Goal: Task Accomplishment & Management: Complete application form

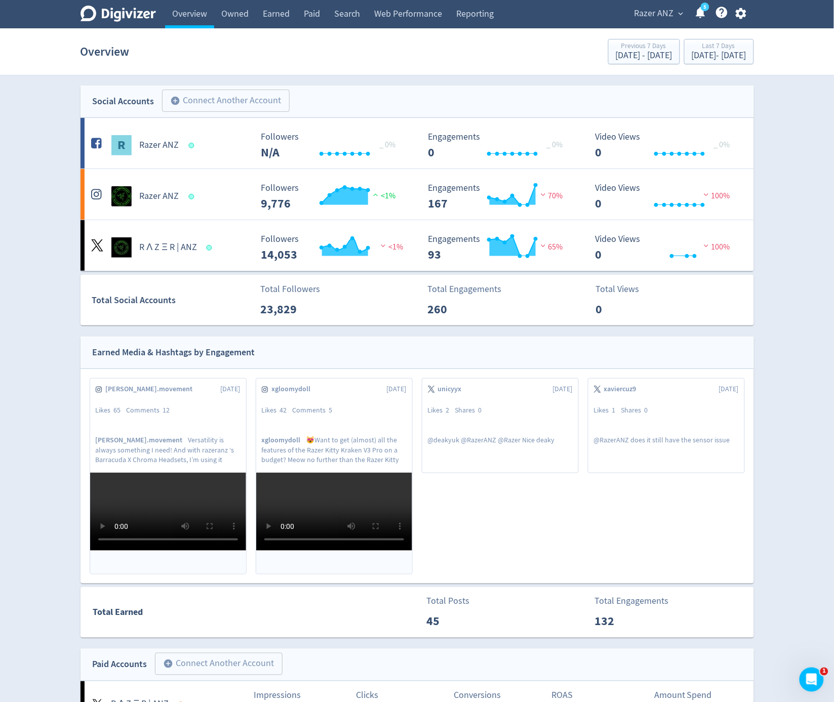
click at [742, 7] on icon "button" at bounding box center [741, 14] width 14 height 14
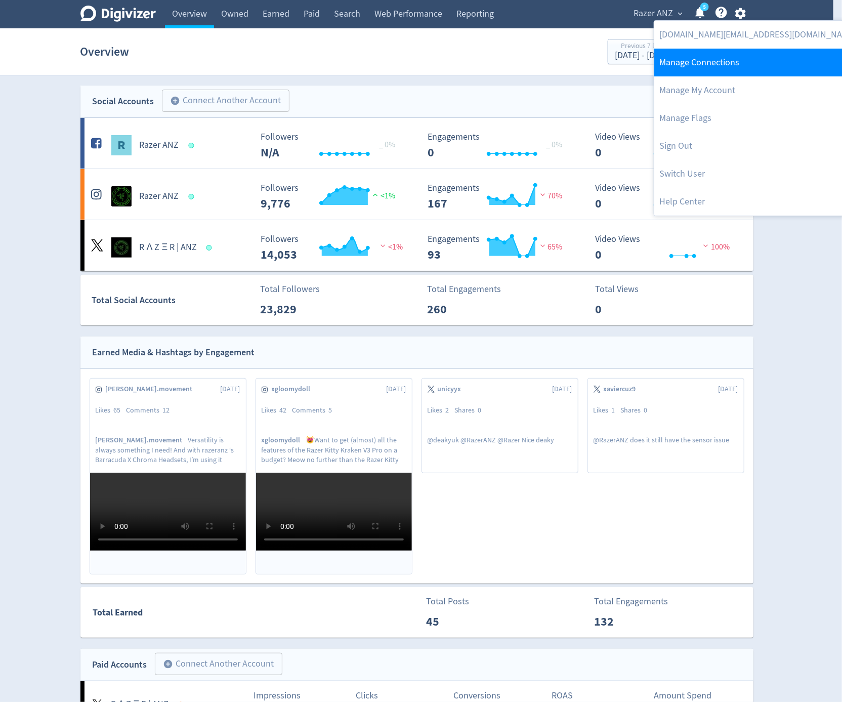
click at [746, 67] on link "Manage Connections" at bounding box center [757, 63] width 207 height 28
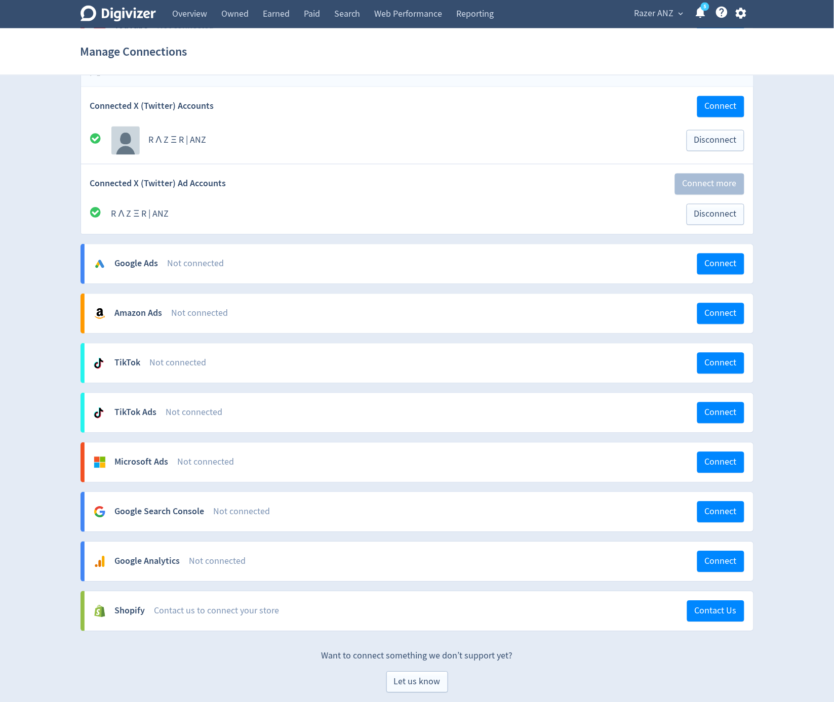
scroll to position [456, 0]
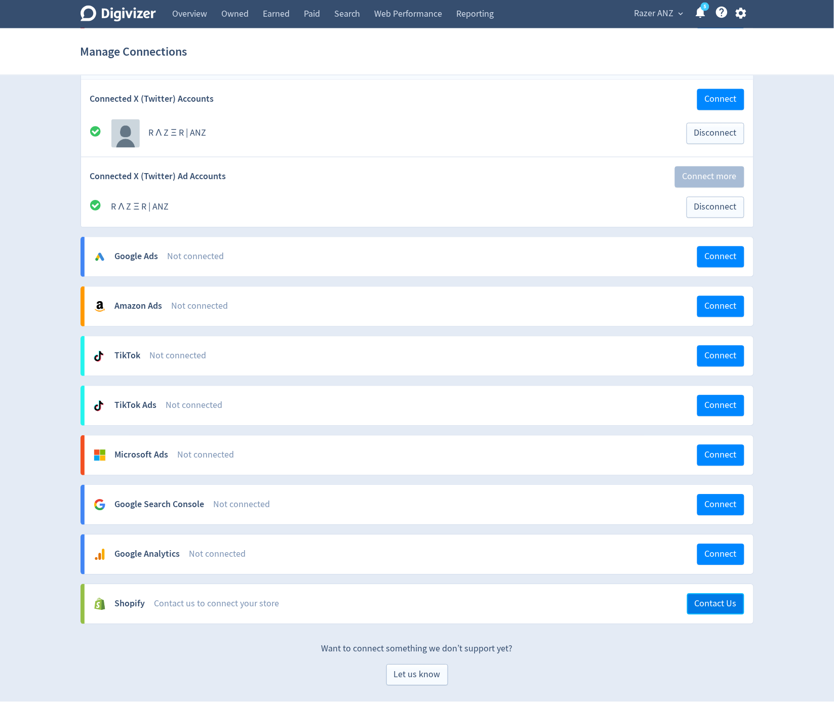
click at [704, 601] on span "Contact Us" at bounding box center [715, 604] width 42 height 9
click at [767, 597] on div "Digivizer Logo Mark Digivizer Logo Overview Owned Earned Paid Search Web Perfor…" at bounding box center [417, 116] width 834 height 1139
click at [735, 602] on span "Contact Us" at bounding box center [715, 604] width 42 height 9
click at [771, 605] on div "Digivizer Logo Mark Digivizer Logo Overview Owned Earned Paid Search Web Perfor…" at bounding box center [417, 116] width 834 height 1139
click at [724, 603] on span "Contact Us" at bounding box center [715, 604] width 42 height 9
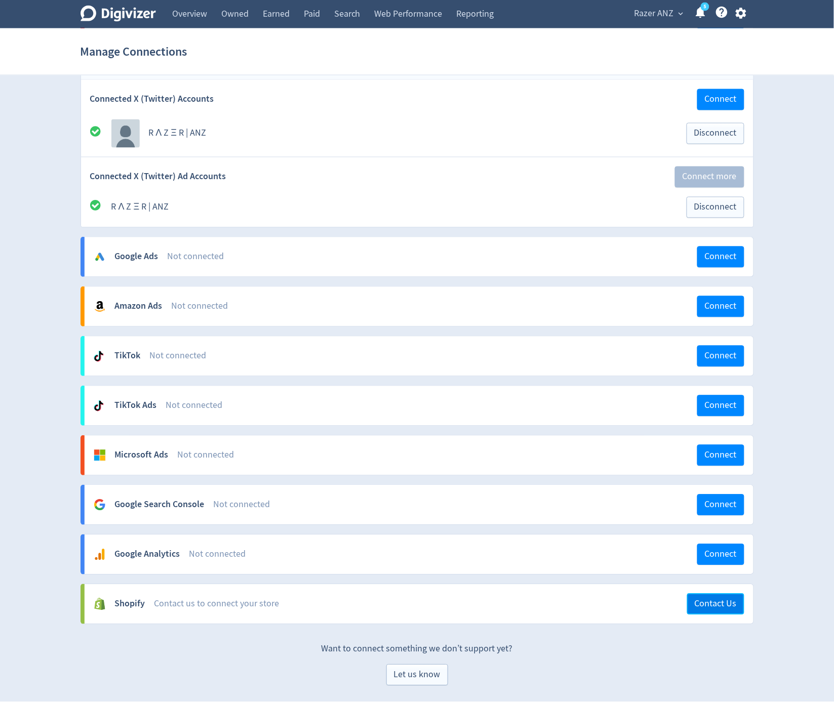
click at [724, 603] on span "Contact Us" at bounding box center [715, 604] width 42 height 9
click at [396, 678] on span "Let us know" at bounding box center [417, 675] width 47 height 9
click at [578, 671] on div "Let us know" at bounding box center [416, 675] width 673 height 21
click at [647, 8] on span "Razer ANZ" at bounding box center [653, 14] width 39 height 16
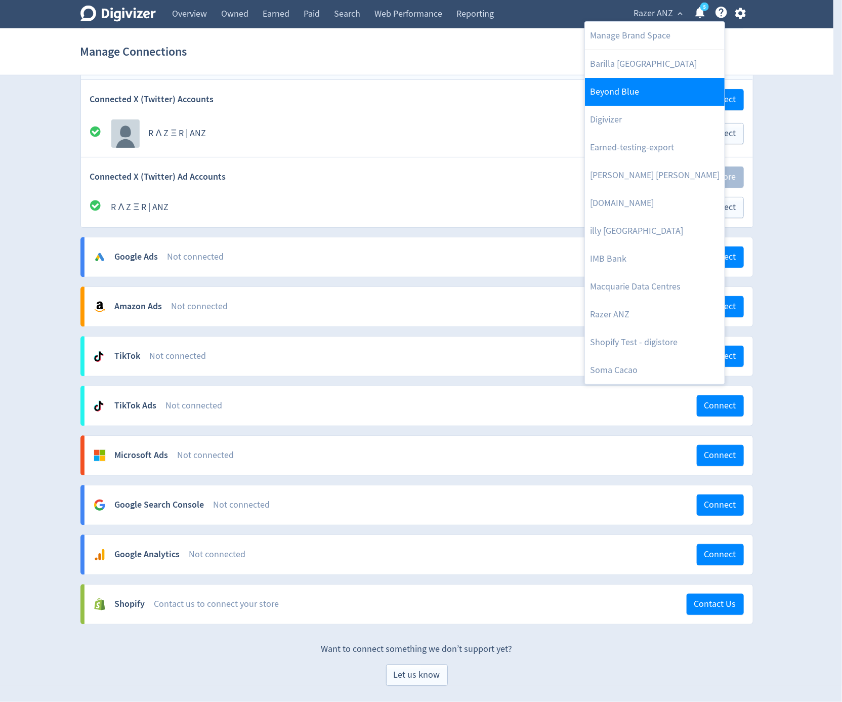
click at [655, 87] on link "Beyond Blue" at bounding box center [655, 92] width 140 height 28
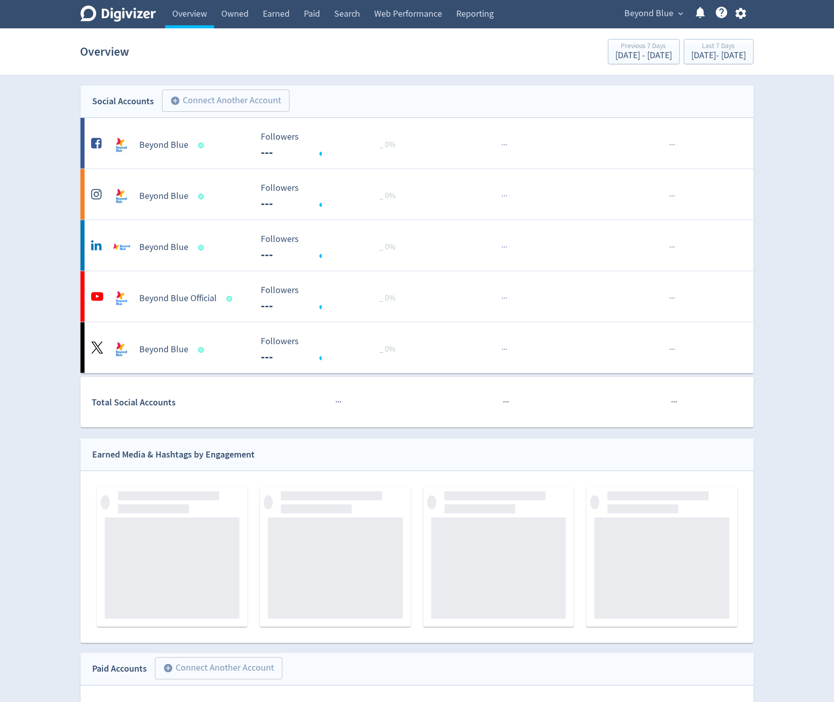
click at [750, 15] on button "button" at bounding box center [740, 14] width 25 height 14
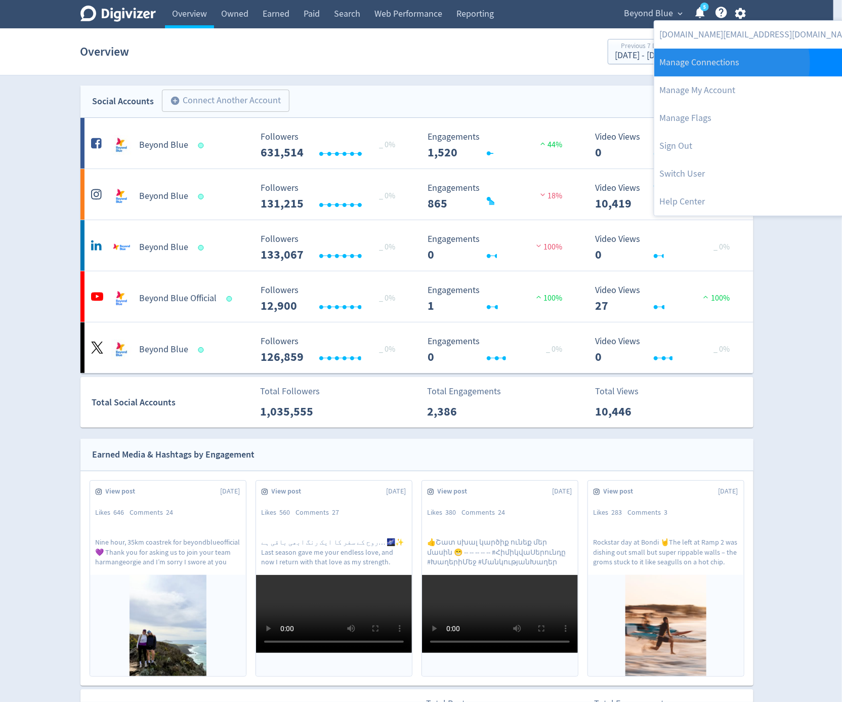
click at [731, 63] on link "Manage Connections" at bounding box center [757, 63] width 207 height 28
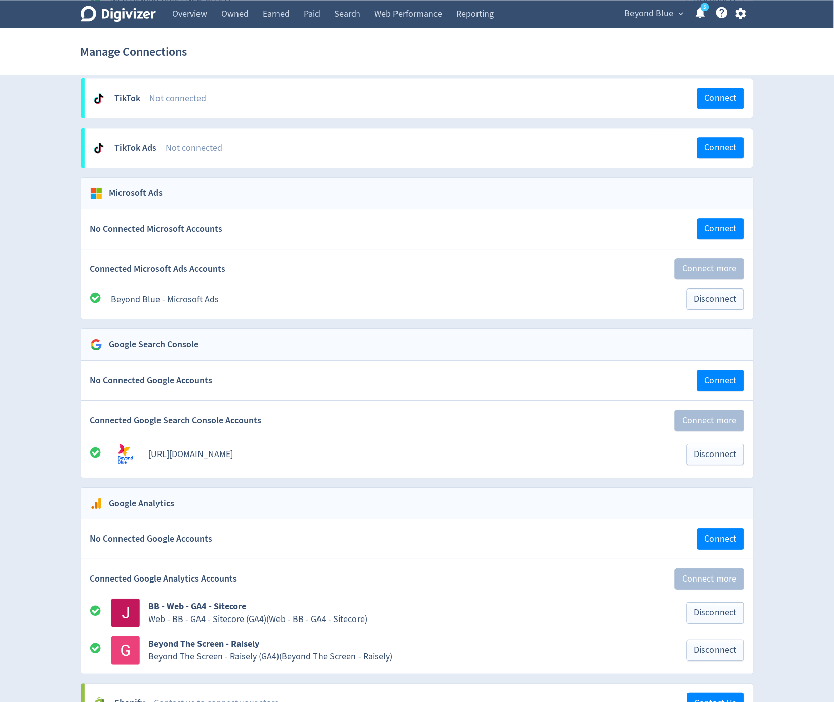
scroll to position [1844, 0]
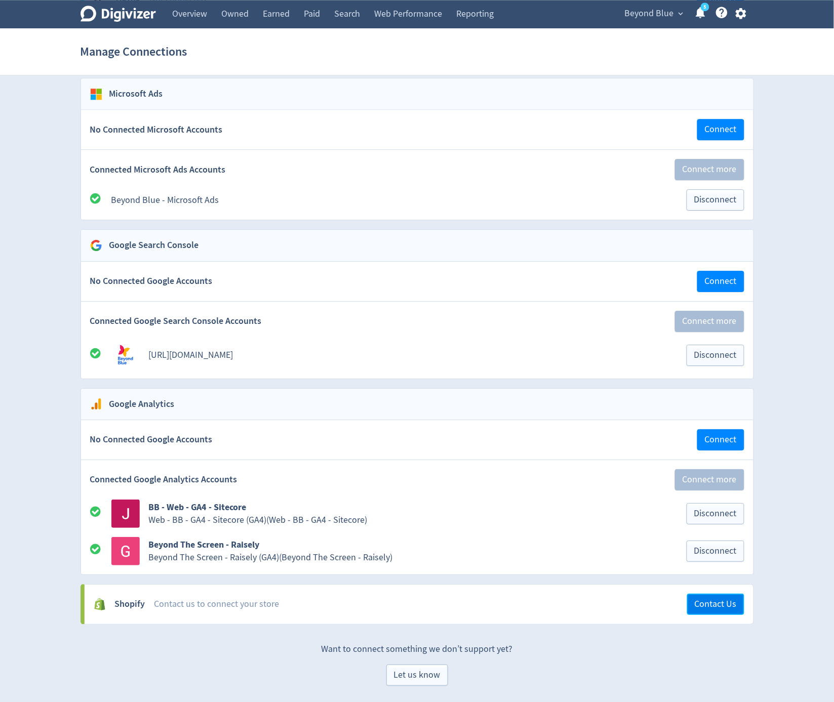
click at [717, 600] on span "Contact Us" at bounding box center [715, 604] width 42 height 9
click at [398, 673] on span "Let us know" at bounding box center [417, 675] width 47 height 9
drag, startPoint x: 619, startPoint y: 663, endPoint x: 841, endPoint y: 672, distance: 222.4
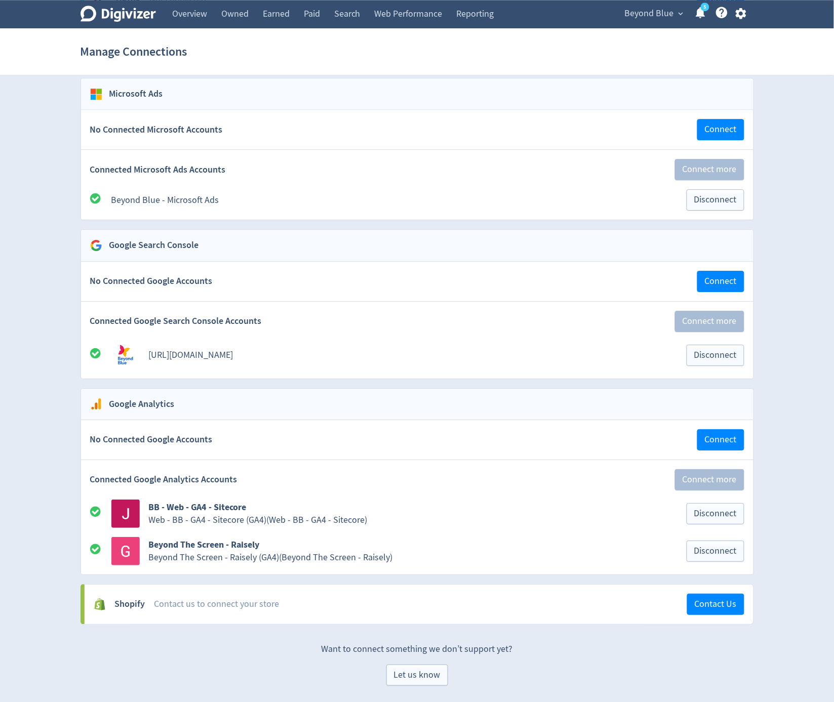
click at [489, 58] on div "Manage Connections" at bounding box center [416, 51] width 673 height 32
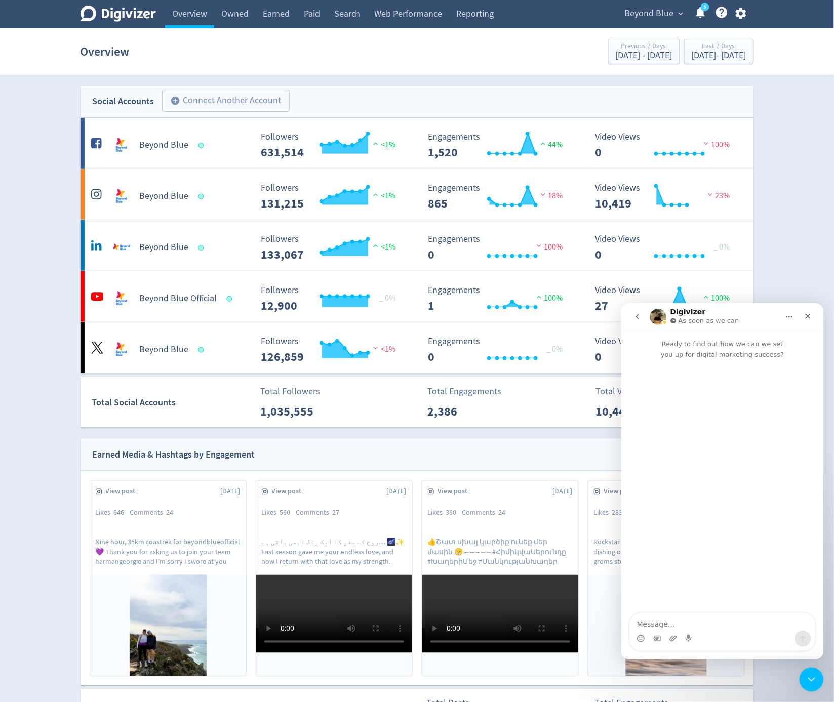
click at [804, 677] on icon "Close Intercom Messenger" at bounding box center [809, 678] width 12 height 12
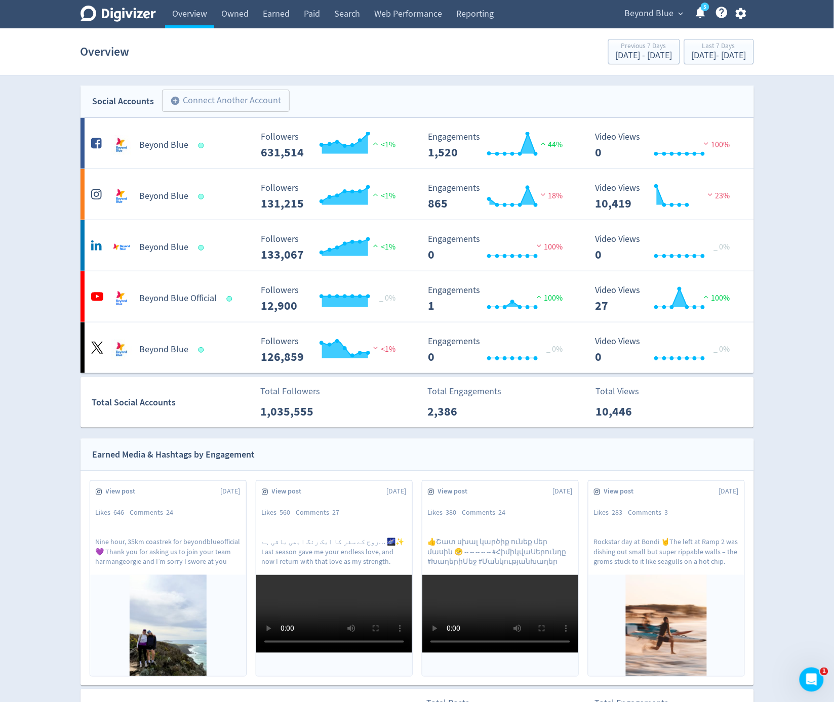
click at [647, 14] on span "Beyond Blue" at bounding box center [649, 14] width 49 height 16
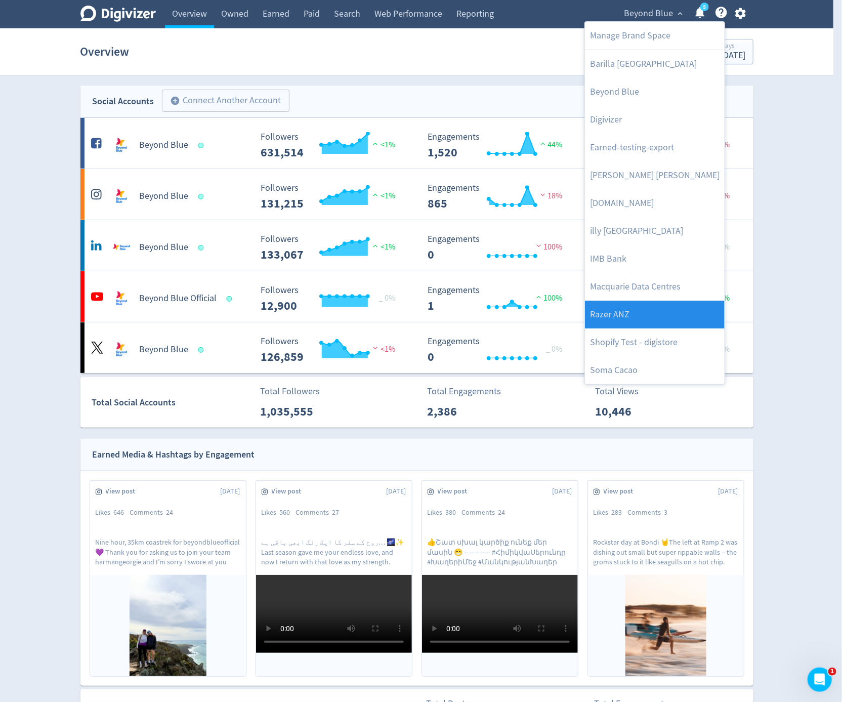
click at [655, 322] on link "Razer ANZ" at bounding box center [655, 315] width 140 height 28
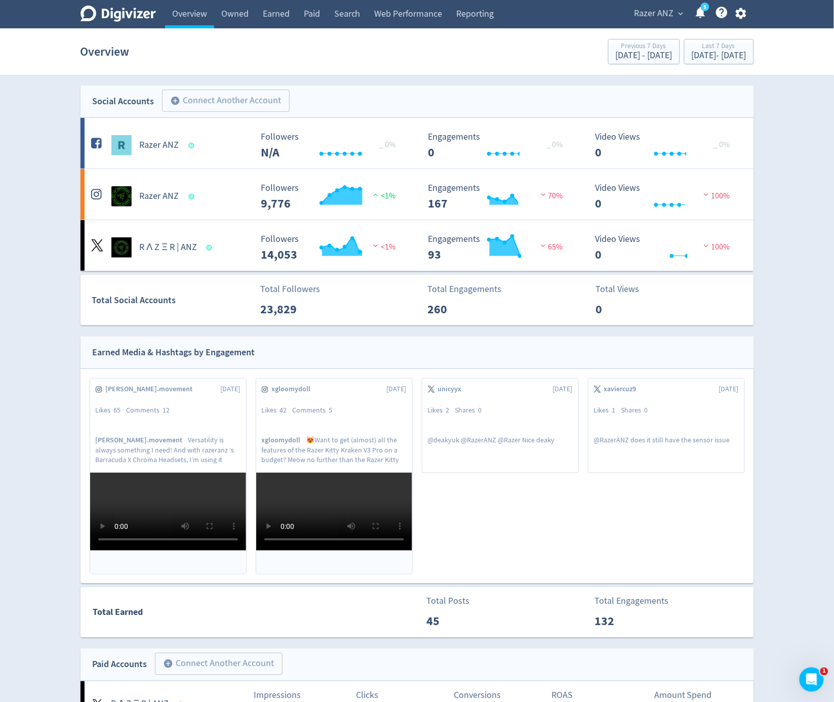
click at [745, 17] on icon "button" at bounding box center [741, 14] width 14 height 14
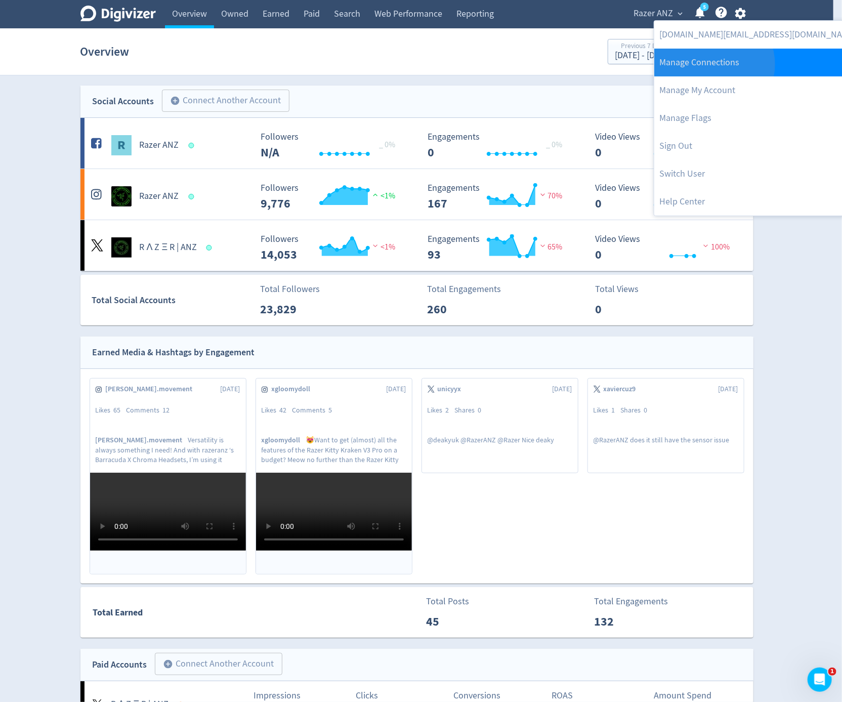
click at [714, 64] on link "Manage Connections" at bounding box center [757, 63] width 207 height 28
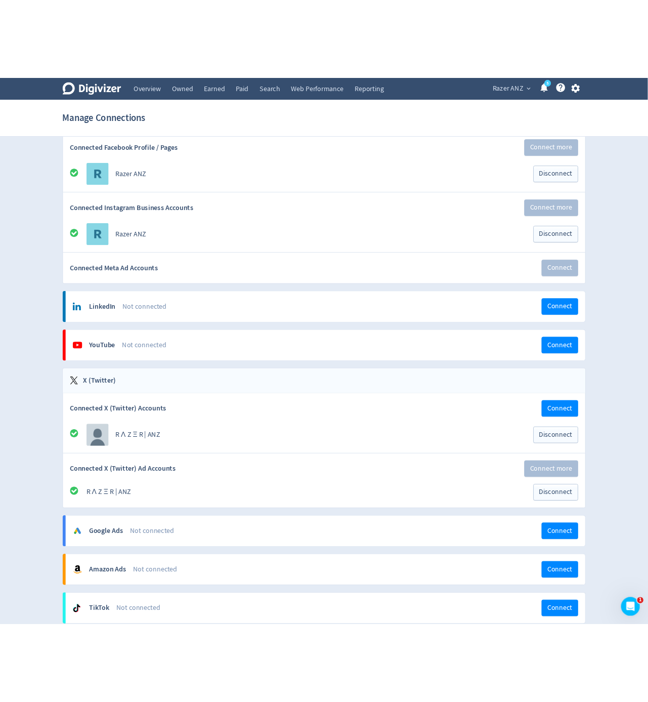
scroll to position [456, 0]
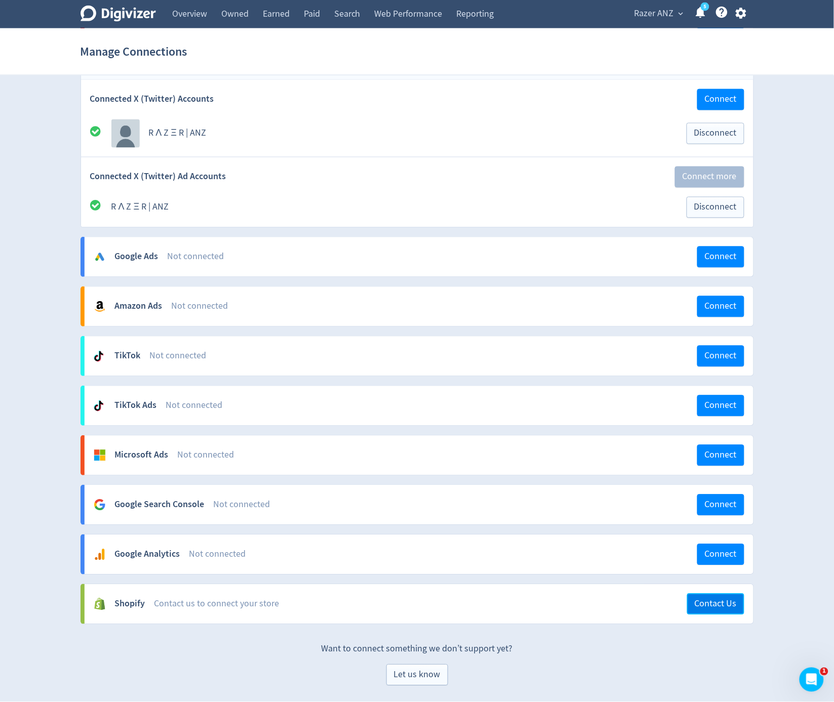
click at [702, 600] on span "Contact Us" at bounding box center [715, 604] width 42 height 9
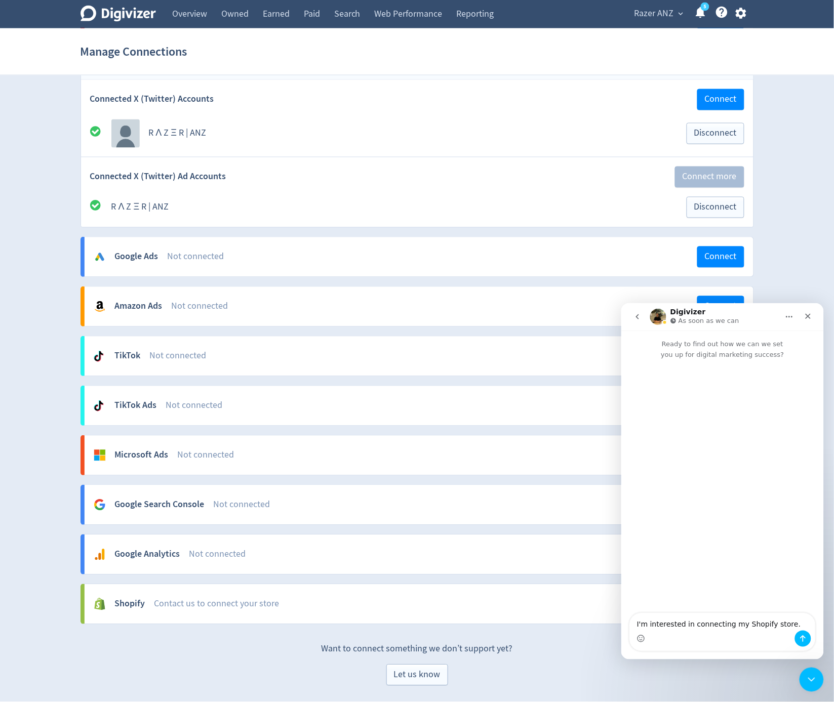
click at [689, 669] on div "Let us know" at bounding box center [416, 675] width 673 height 21
click at [806, 680] on icon "Close Intercom Messenger" at bounding box center [809, 678] width 12 height 12
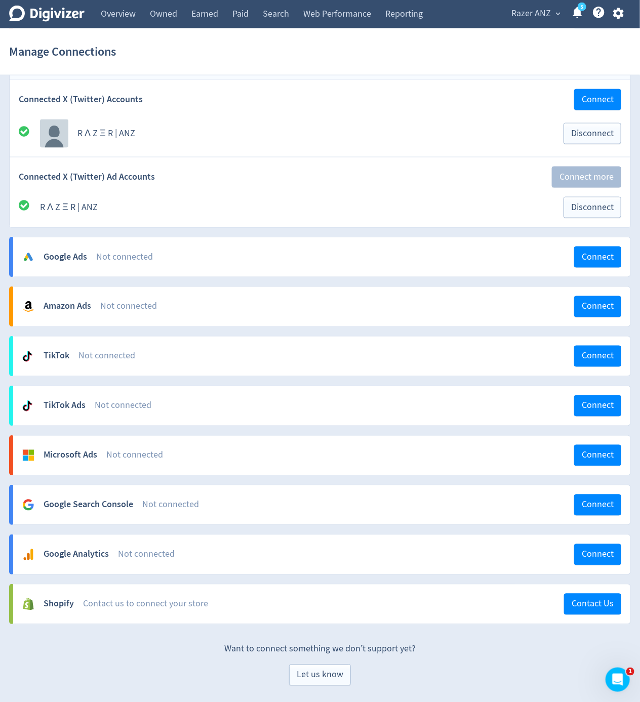
click at [540, 16] on span "Razer ANZ" at bounding box center [530, 14] width 39 height 16
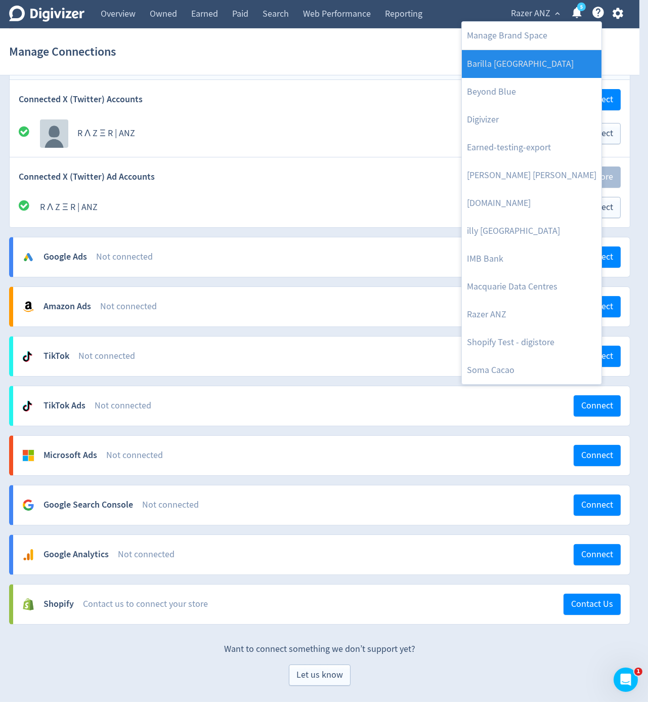
click at [537, 63] on link "Barilla [GEOGRAPHIC_DATA]" at bounding box center [532, 64] width 140 height 28
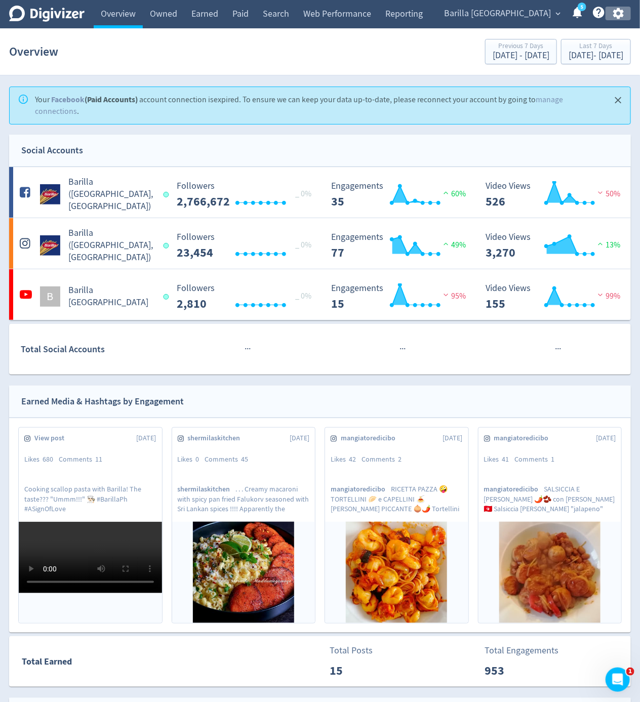
click at [615, 7] on icon "button" at bounding box center [618, 14] width 14 height 14
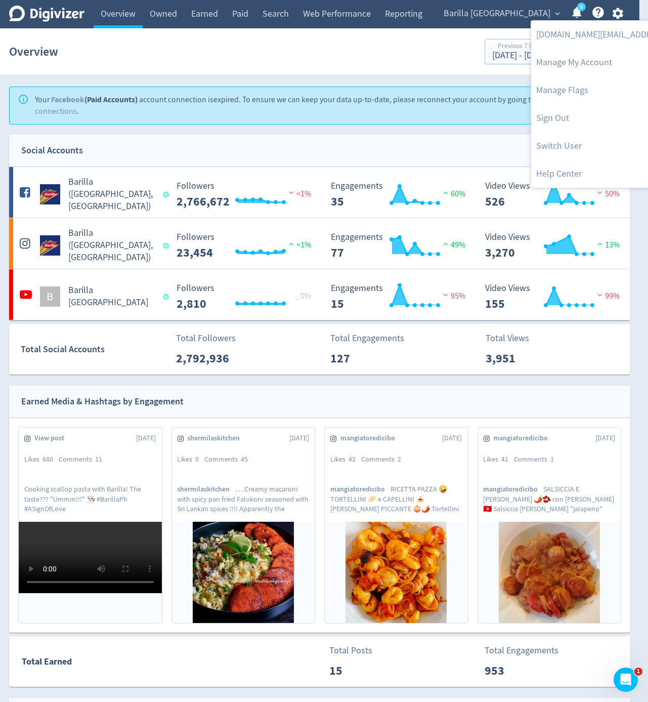
click at [517, 14] on div at bounding box center [324, 351] width 648 height 702
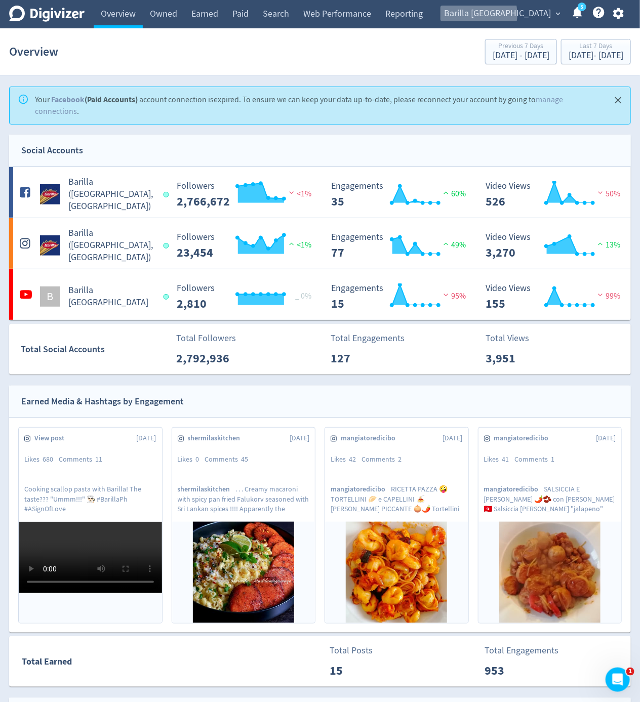
click at [517, 14] on span "Barilla [GEOGRAPHIC_DATA]" at bounding box center [497, 14] width 107 height 16
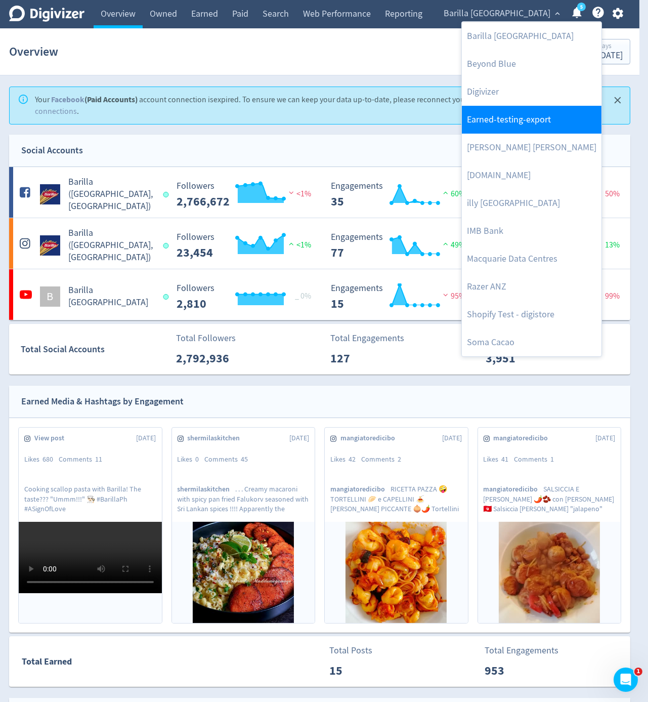
click at [501, 114] on link "Earned-testing-export" at bounding box center [532, 120] width 140 height 28
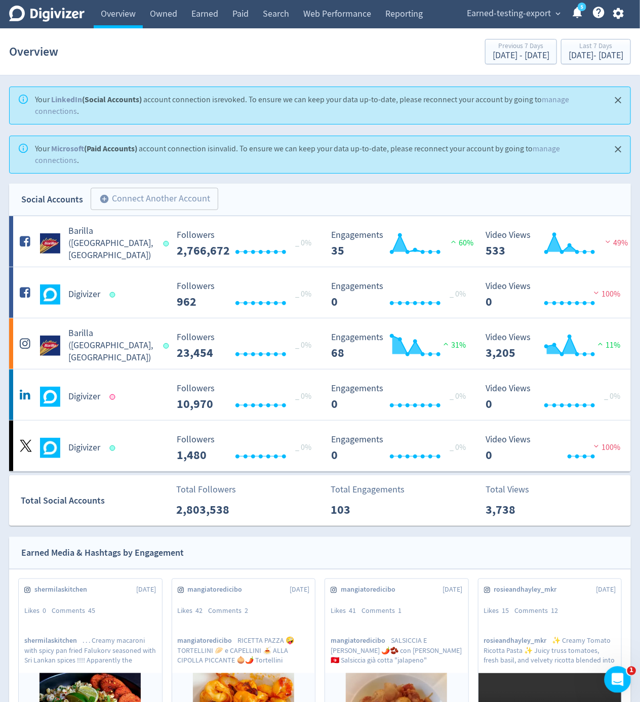
click at [622, 675] on icon "Open Intercom Messenger" at bounding box center [616, 678] width 17 height 17
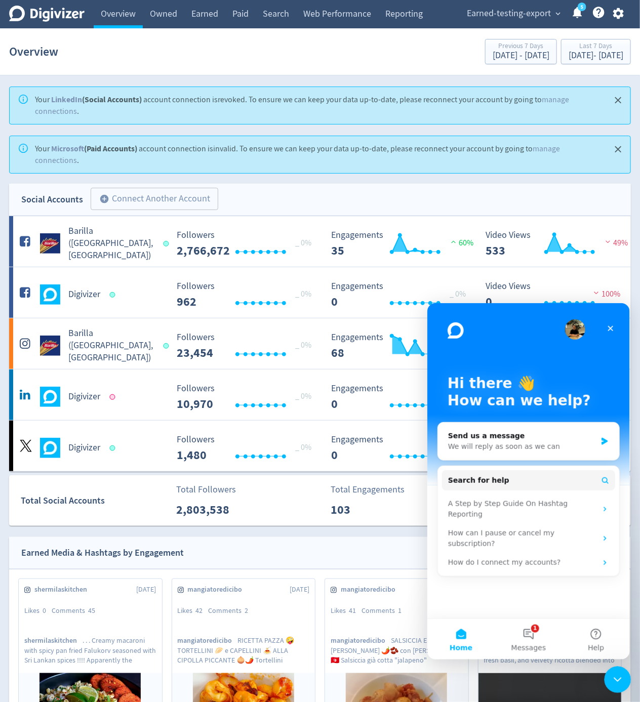
drag, startPoint x: 621, startPoint y: 683, endPoint x: 1251, endPoint y: 1225, distance: 831.2
click at [622, 683] on div "Close Intercom Messenger" at bounding box center [616, 678] width 24 height 24
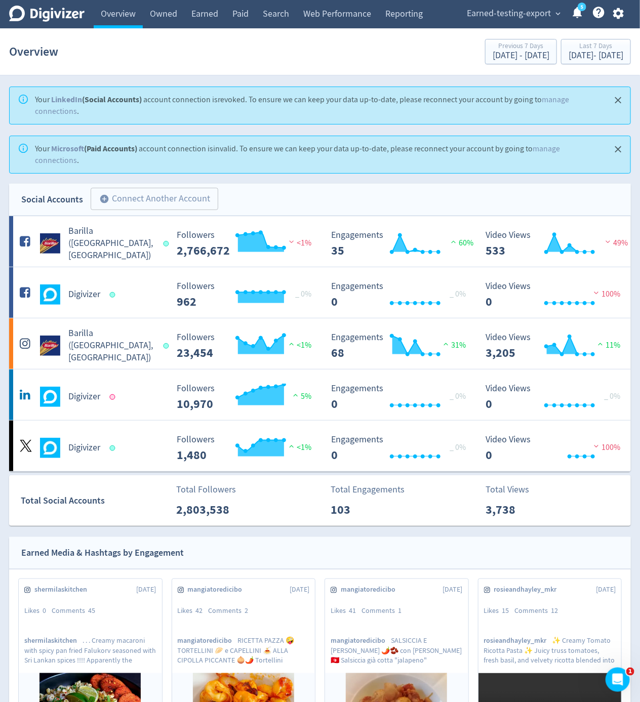
click at [618, 21] on div "Earned-testing-export expand_more 5 Help Center - Searchable support on using D…" at bounding box center [543, 14] width 175 height 28
click at [616, 13] on icon "button" at bounding box center [617, 13] width 11 height 11
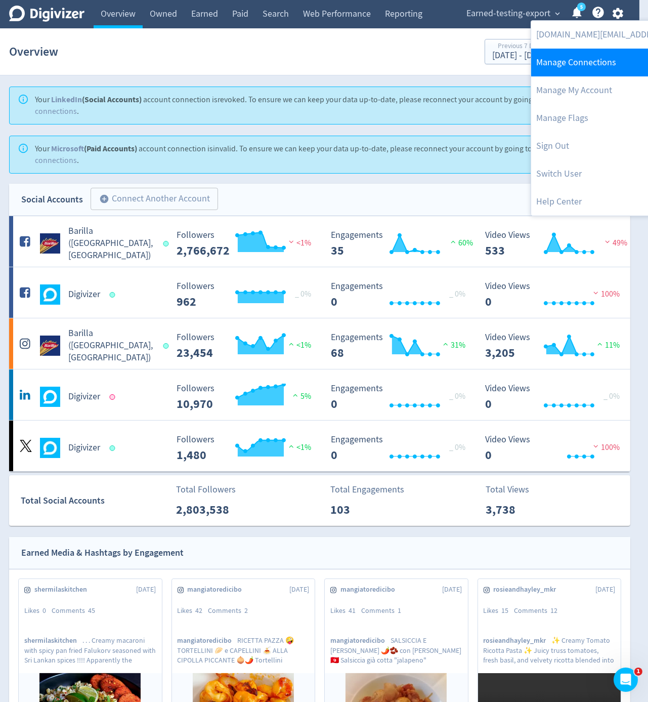
click at [597, 59] on link "Manage Connections" at bounding box center [634, 63] width 207 height 28
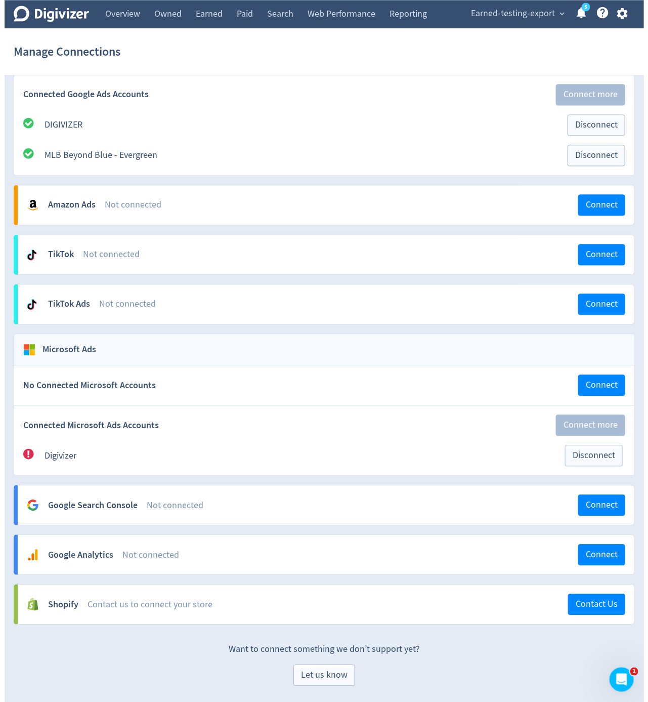
scroll to position [846, 0]
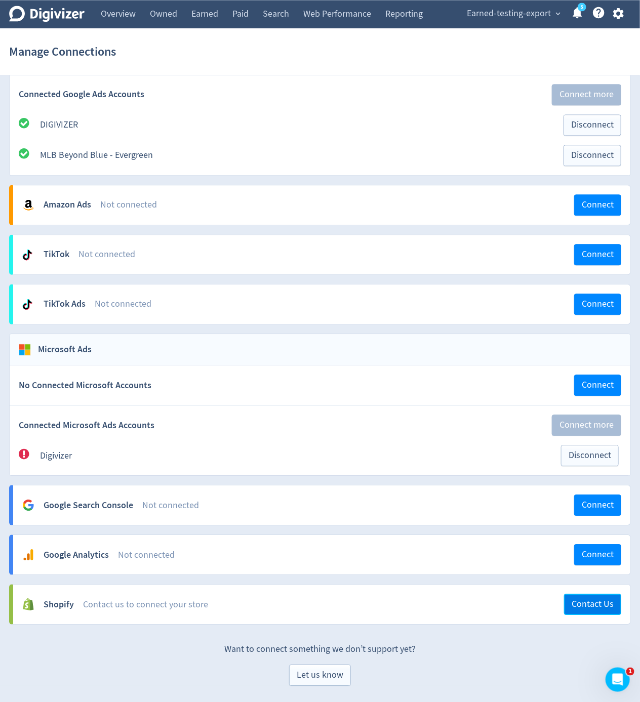
click at [573, 595] on button "Contact Us" at bounding box center [592, 604] width 57 height 21
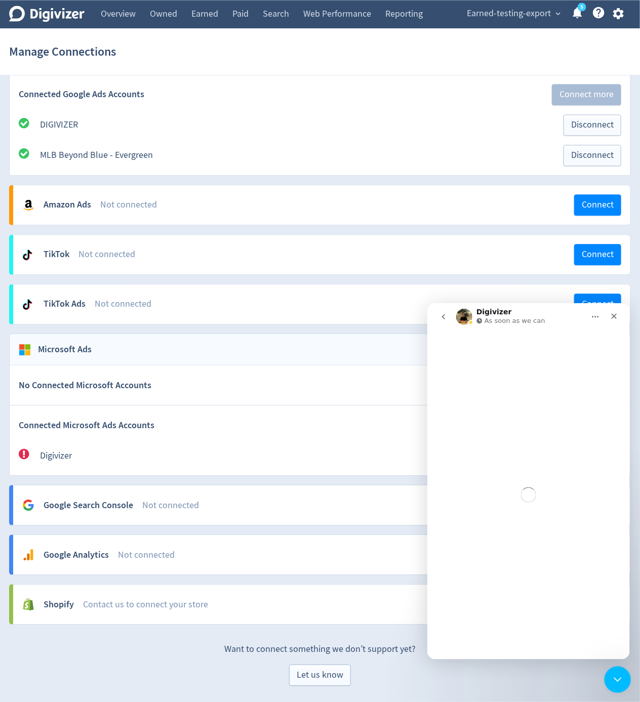
click at [620, 679] on icon "Close Intercom Messenger" at bounding box center [616, 678] width 12 height 12
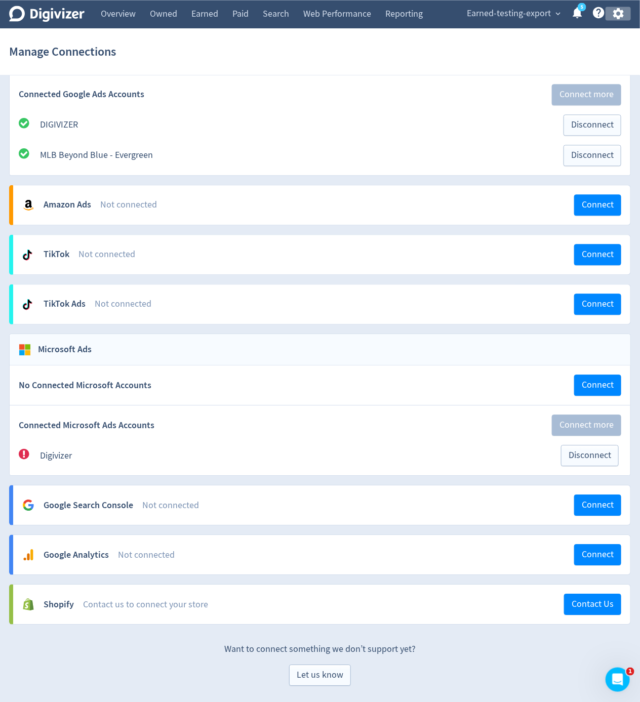
click at [617, 14] on icon "button" at bounding box center [618, 14] width 14 height 14
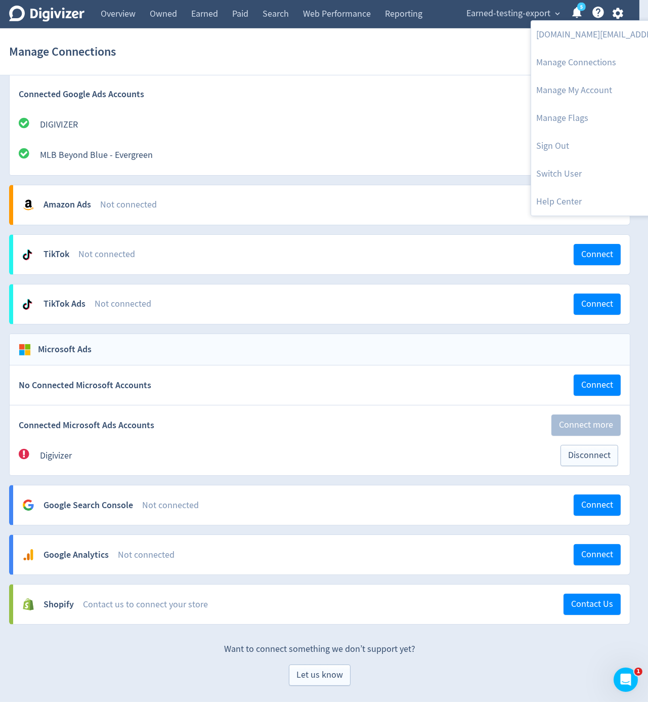
click at [483, 81] on div at bounding box center [324, 351] width 648 height 702
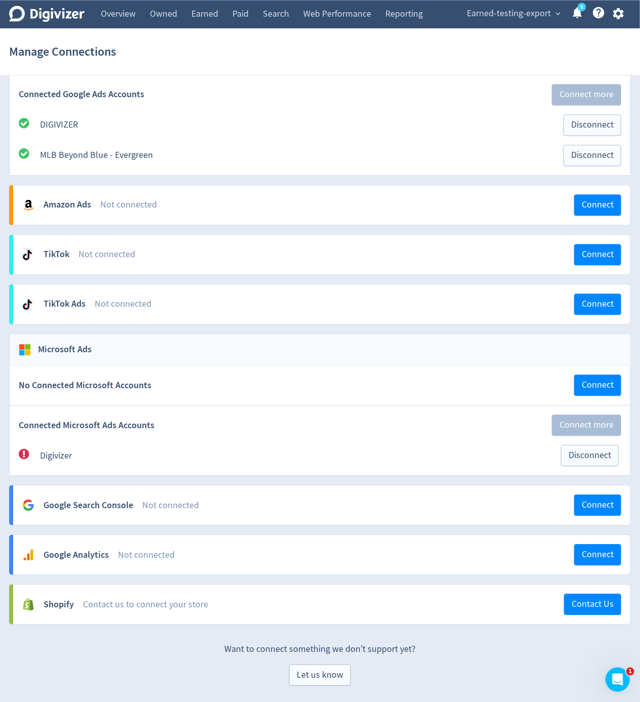
click at [624, 17] on icon "button" at bounding box center [618, 14] width 14 height 14
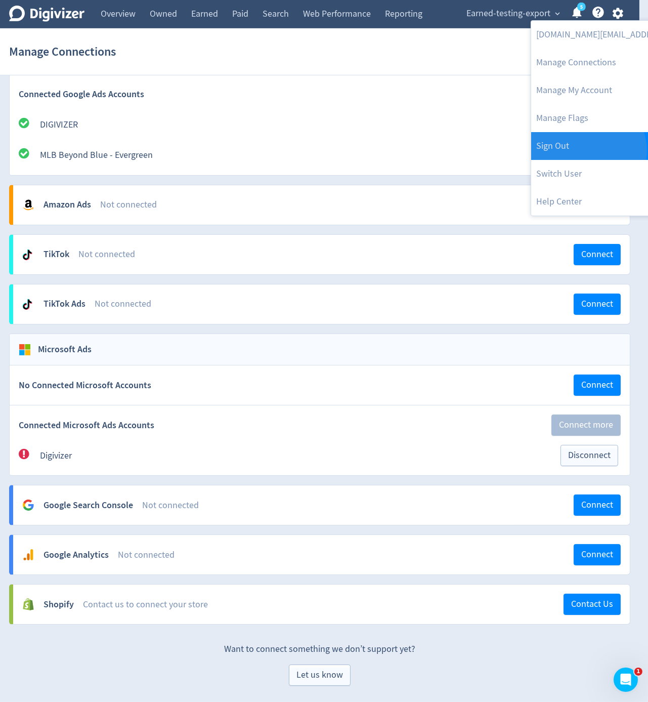
click at [588, 151] on link "Sign Out" at bounding box center [634, 146] width 207 height 28
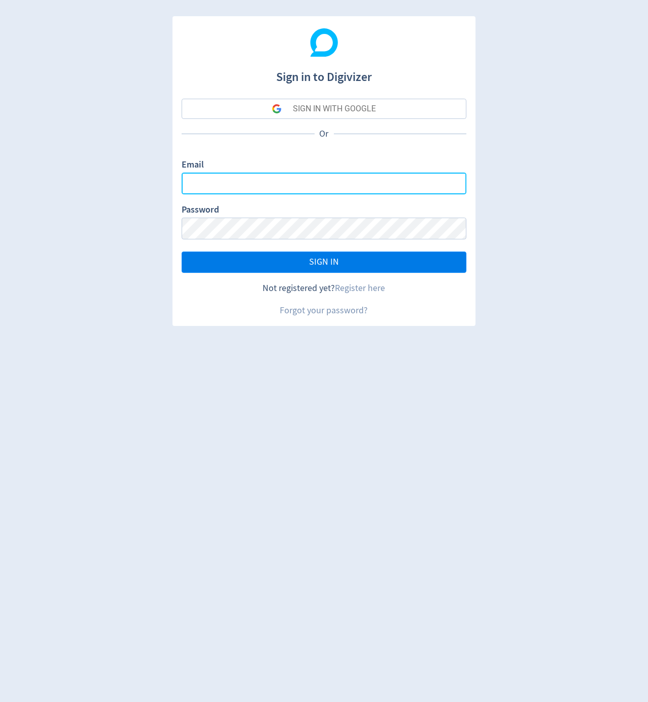
type input "[DOMAIN_NAME][EMAIL_ADDRESS][DOMAIN_NAME]"
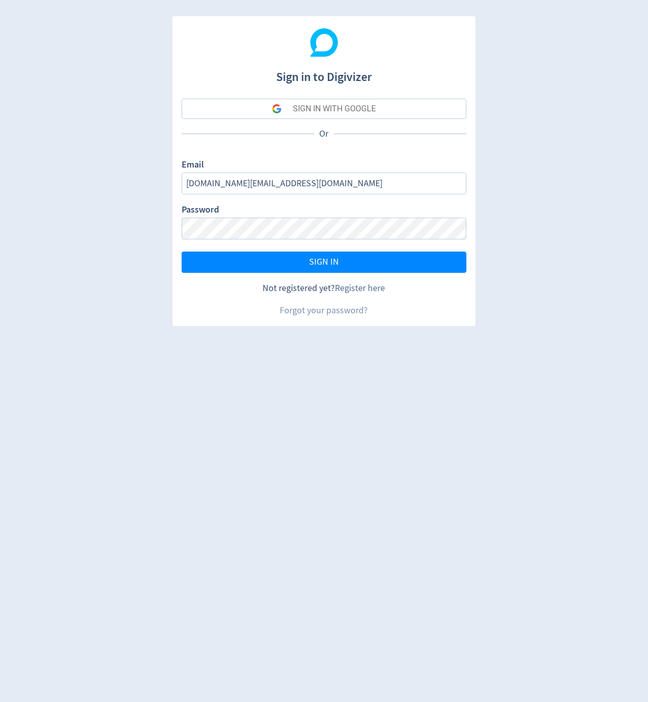
click at [355, 290] on link "Register here" at bounding box center [361, 288] width 50 height 12
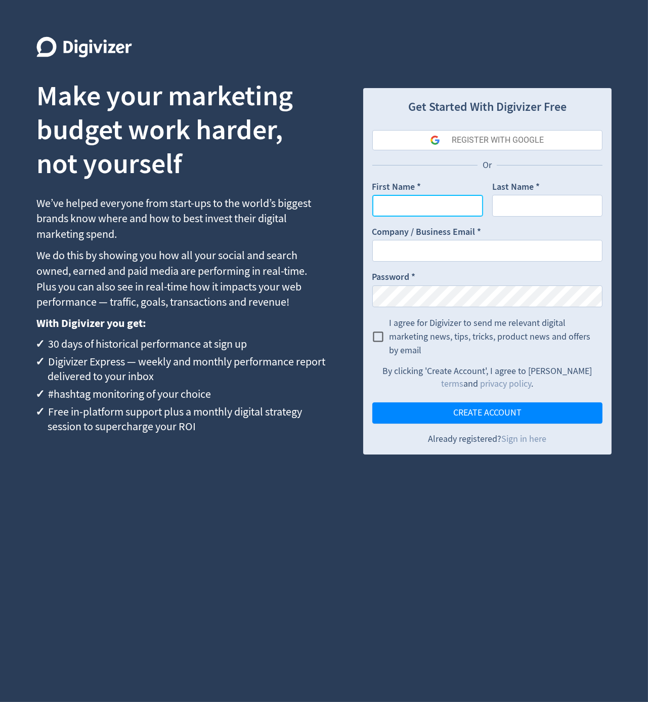
click at [433, 214] on input "First Name *" at bounding box center [428, 206] width 111 height 22
type input "Ikjun"
type input "Im"
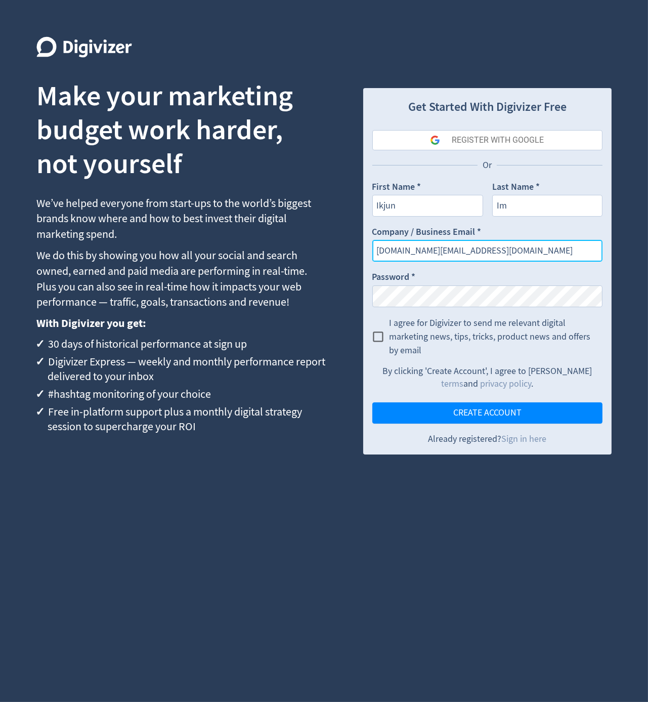
type input "ikjun.im+2@digivizer.com"
drag, startPoint x: 603, startPoint y: 560, endPoint x: 537, endPoint y: 430, distance: 146.0
click at [602, 553] on div "Get Started With Digivizer Free REGISTER WITH GOOGLE Or First Name * Ikjun Last…" at bounding box center [487, 369] width 249 height 666
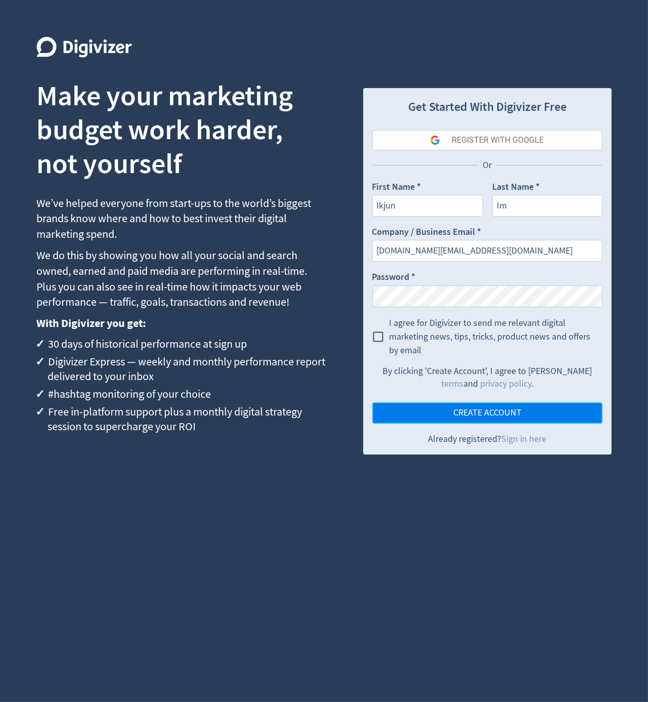
click at [527, 406] on button "CREATE ACCOUNT" at bounding box center [488, 412] width 231 height 21
